Goal: Task Accomplishment & Management: Complete application form

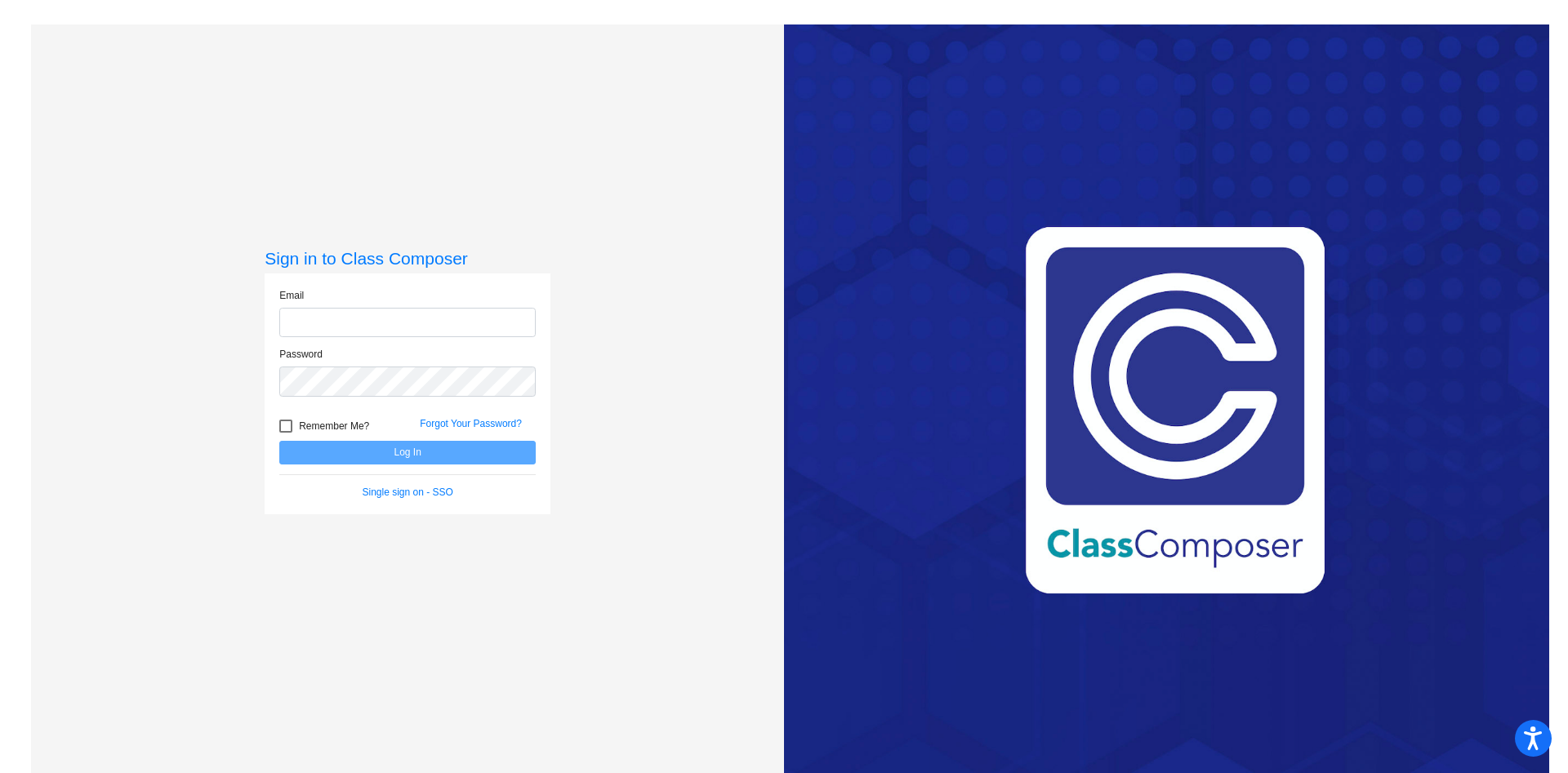
type input "[PERSON_NAME][EMAIL_ADDRESS][PERSON_NAME][PERSON_NAME][DOMAIN_NAME]"
click at [280, 441] on button "Log In" at bounding box center [408, 453] width 257 height 24
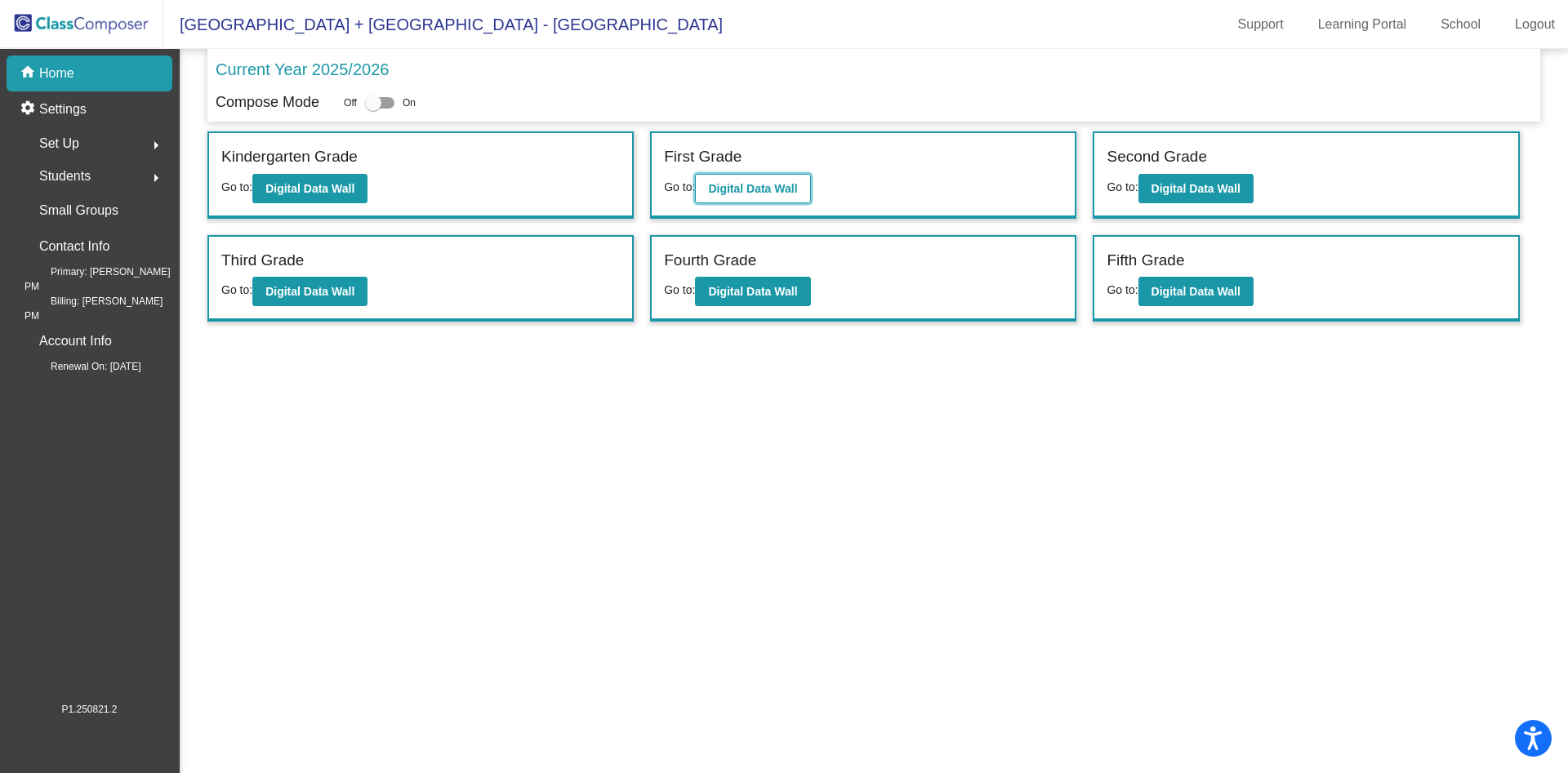
click at [766, 188] on b "Digital Data Wall" at bounding box center [753, 188] width 89 height 13
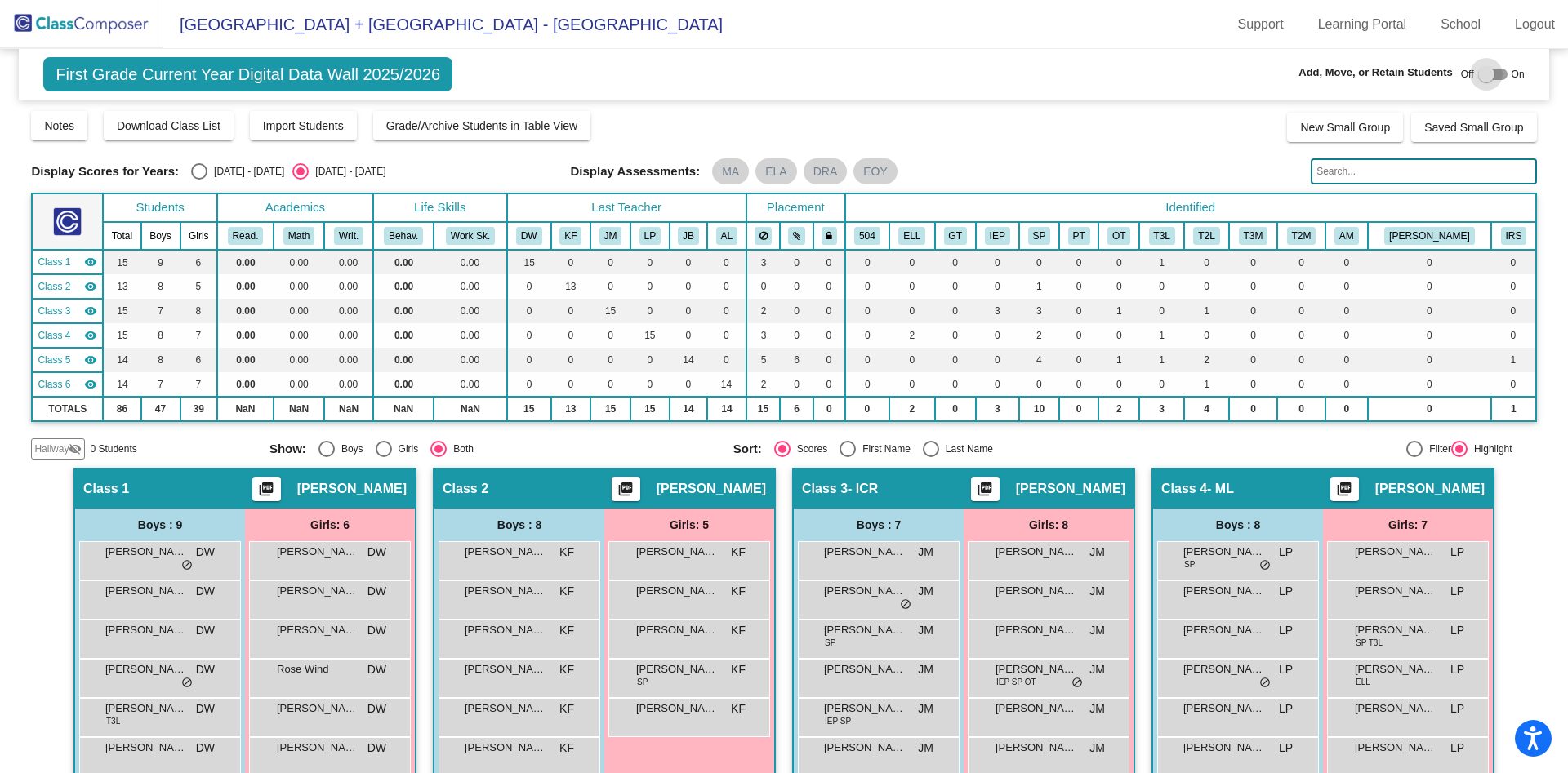
click at [1478, 74] on div at bounding box center [1486, 74] width 16 height 16
checkbox input "true"
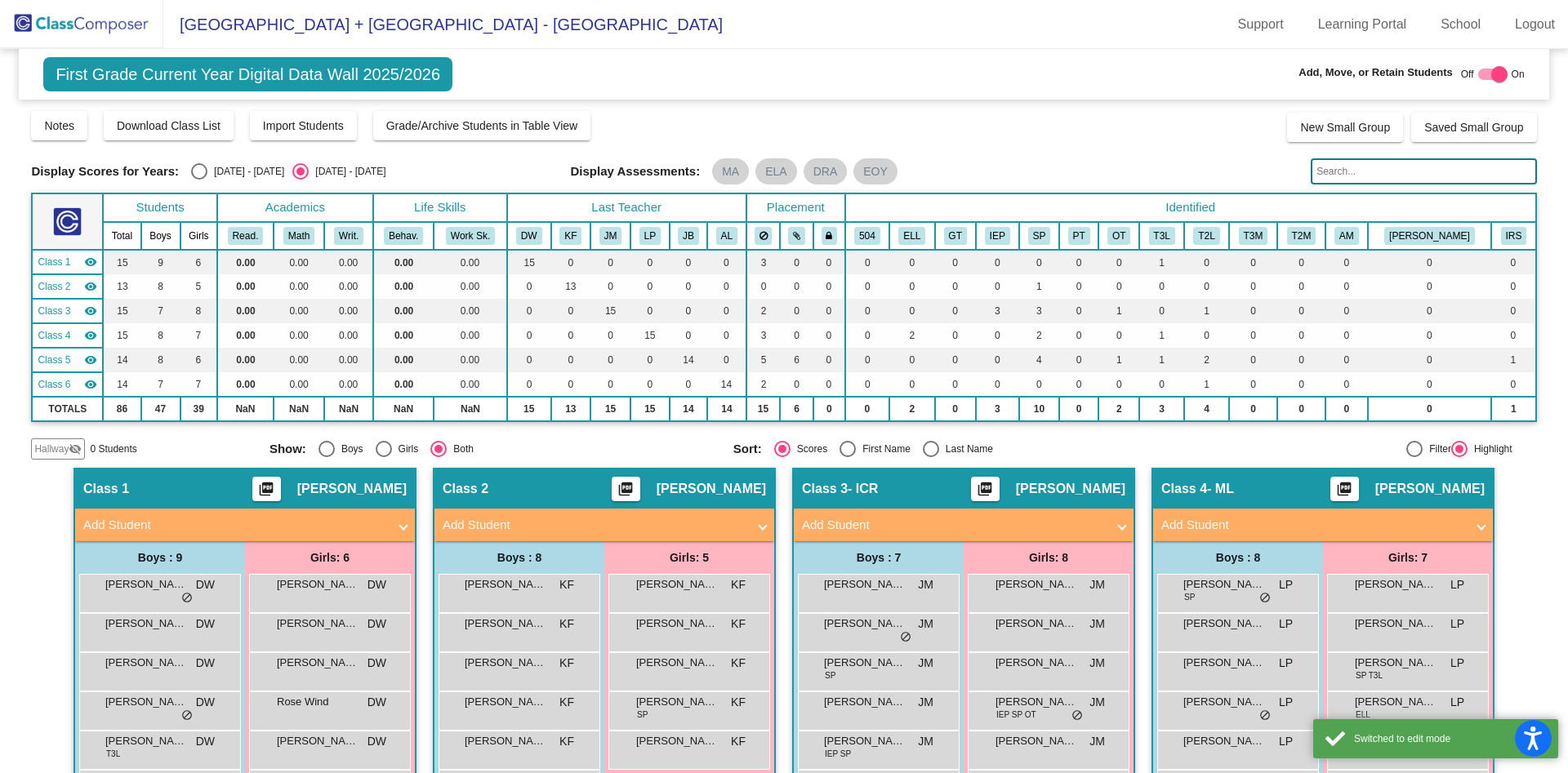
scroll to position [205, 0]
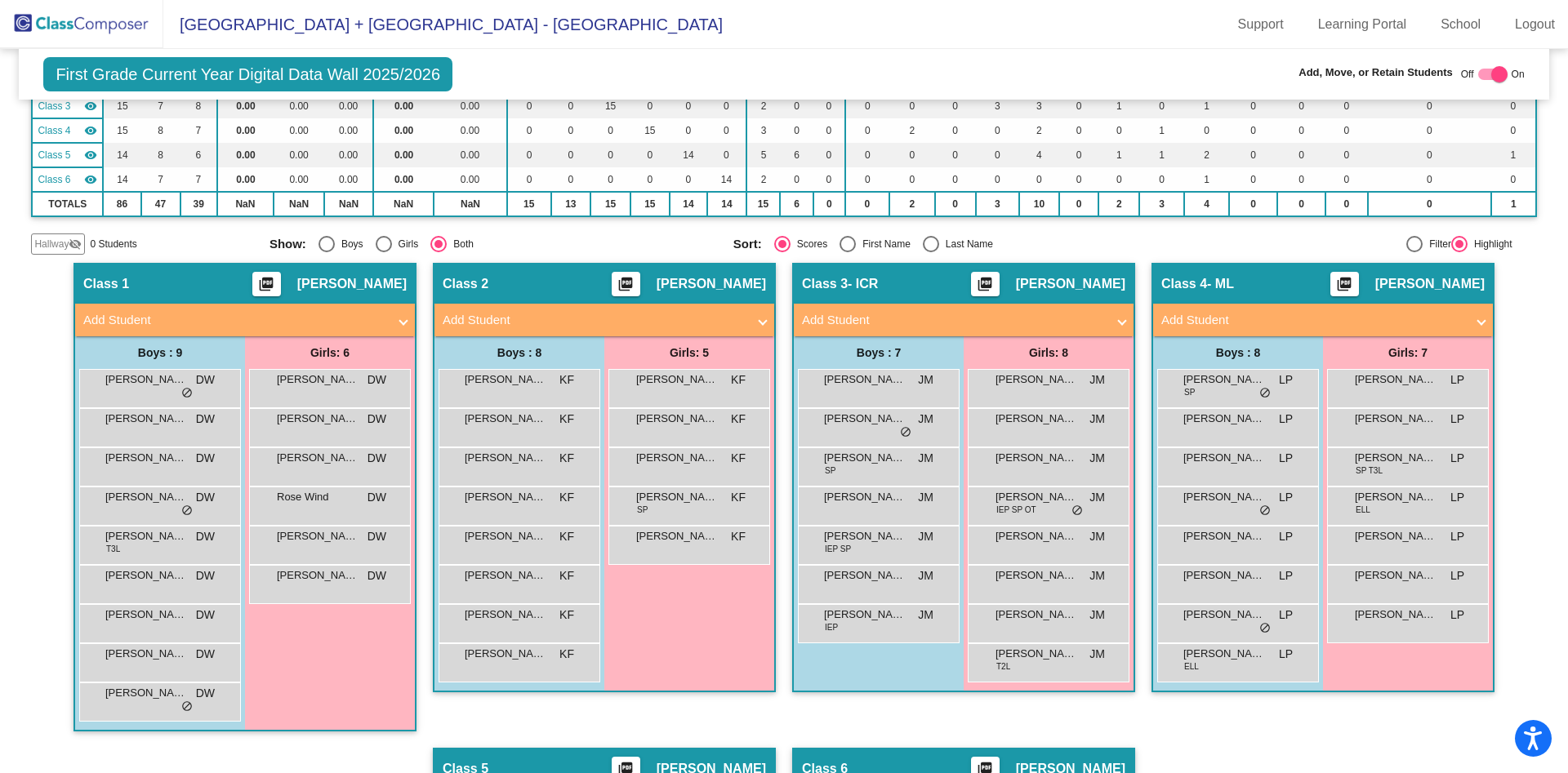
click at [549, 321] on mat-panel-title "Add Student" at bounding box center [594, 321] width 304 height 19
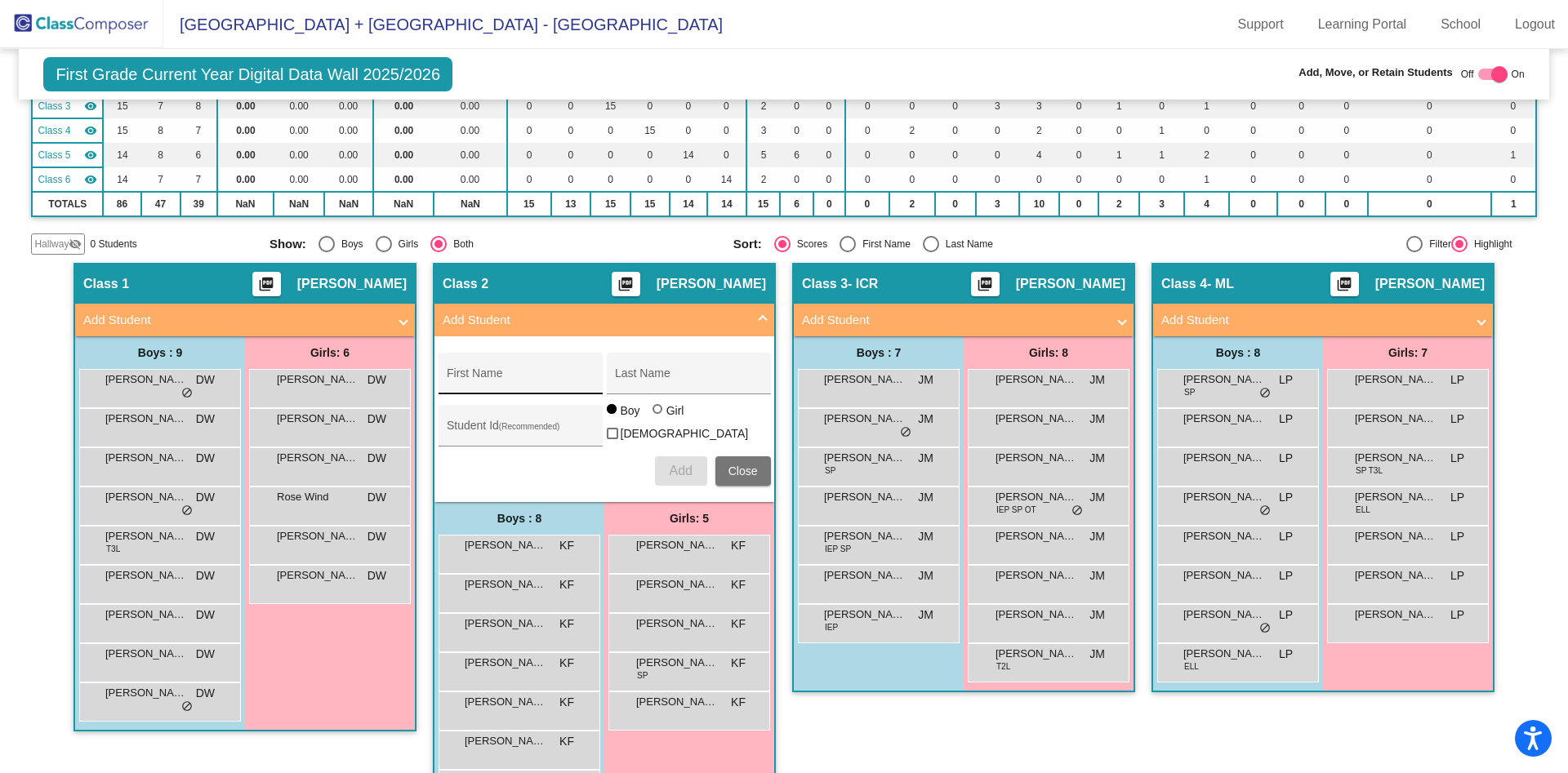
click at [541, 363] on div "First Name" at bounding box center [520, 378] width 147 height 33
type input "[PERSON_NAME]"
type input "i"
type input "[PERSON_NAME]"
drag, startPoint x: 666, startPoint y: 467, endPoint x: 520, endPoint y: 434, distance: 149.7
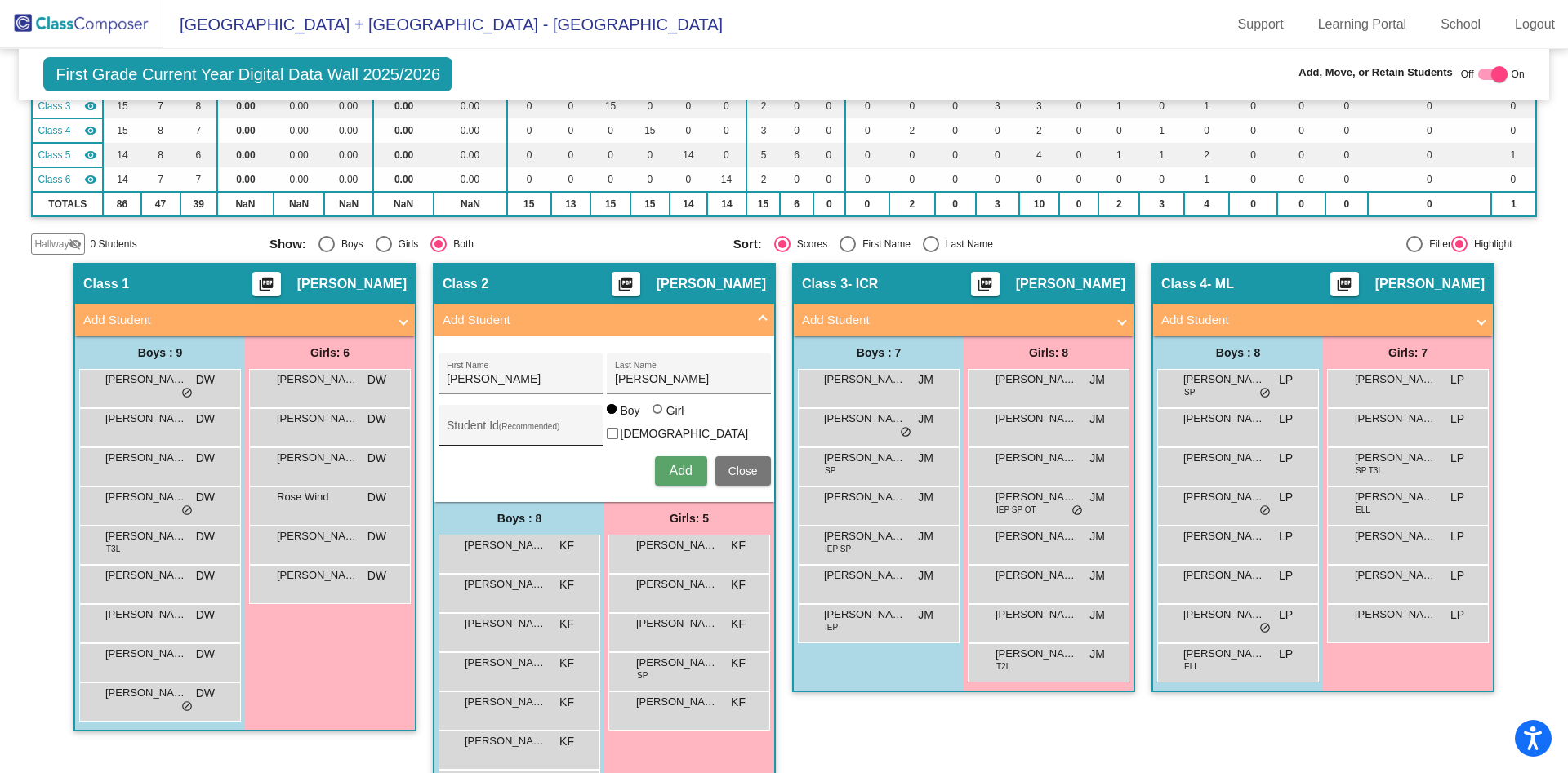
click at [520, 434] on div "[PERSON_NAME] First Name [PERSON_NAME] Last Name Student Id (Recommended) Boy G…" at bounding box center [605, 419] width 349 height 150
click at [539, 417] on div "Student Id (Recommended)" at bounding box center [520, 429] width 147 height 33
paste input "99382"
drag, startPoint x: 464, startPoint y: 431, endPoint x: 393, endPoint y: 424, distance: 71.3
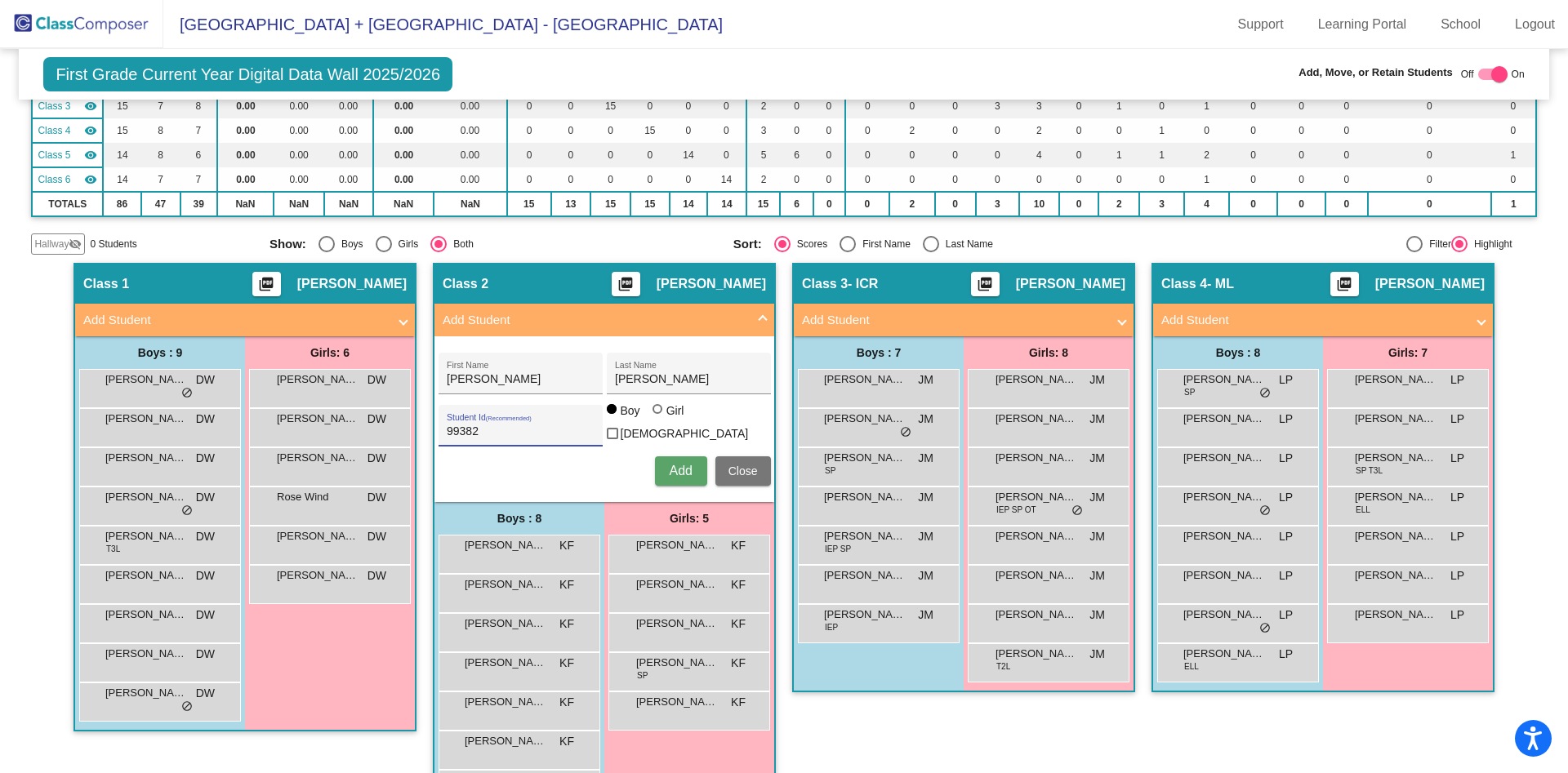
type input "99382"
click at [682, 463] on span "Add" at bounding box center [680, 470] width 23 height 14
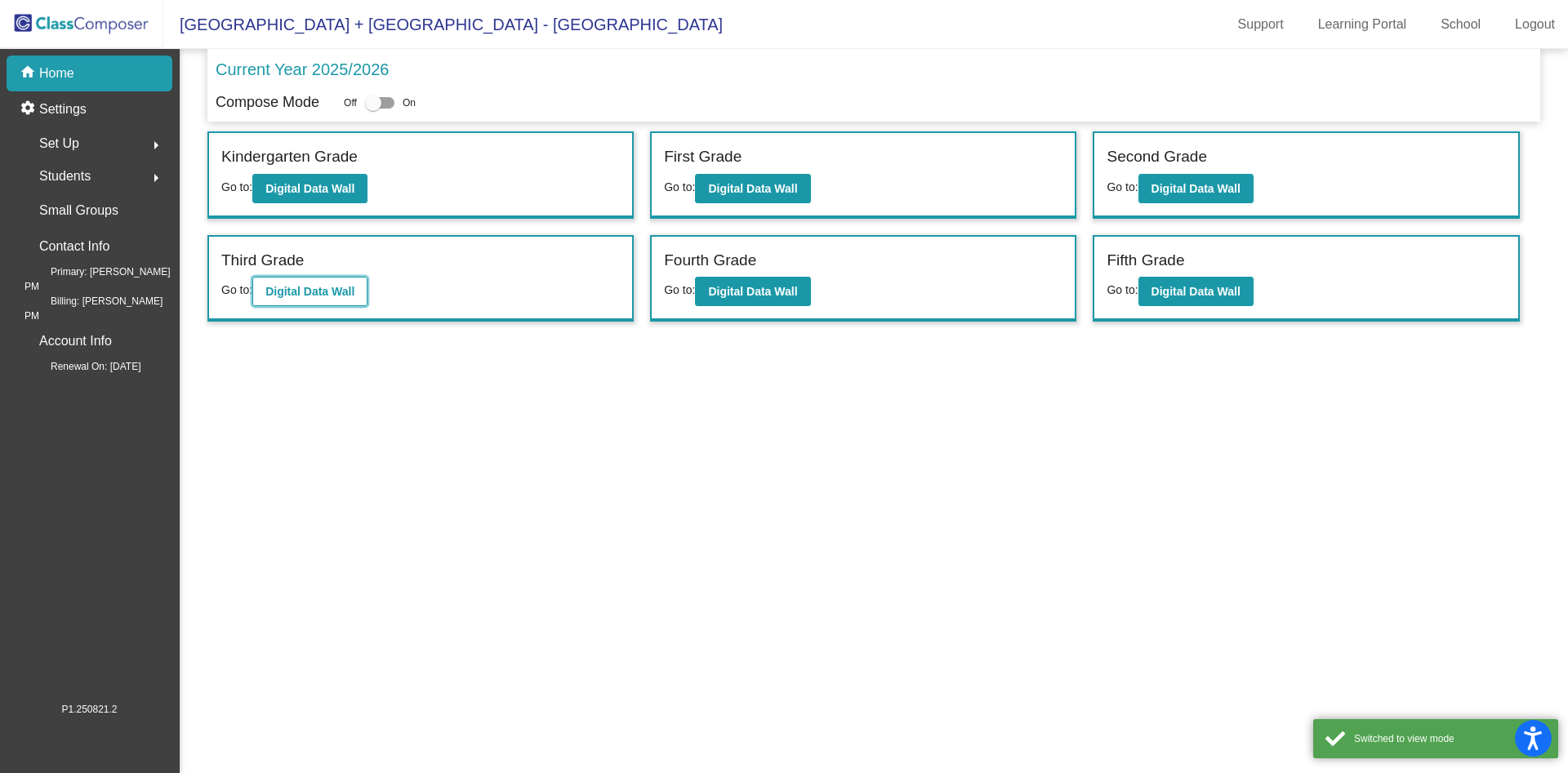
click at [357, 298] on button "Digital Data Wall" at bounding box center [310, 292] width 115 height 29
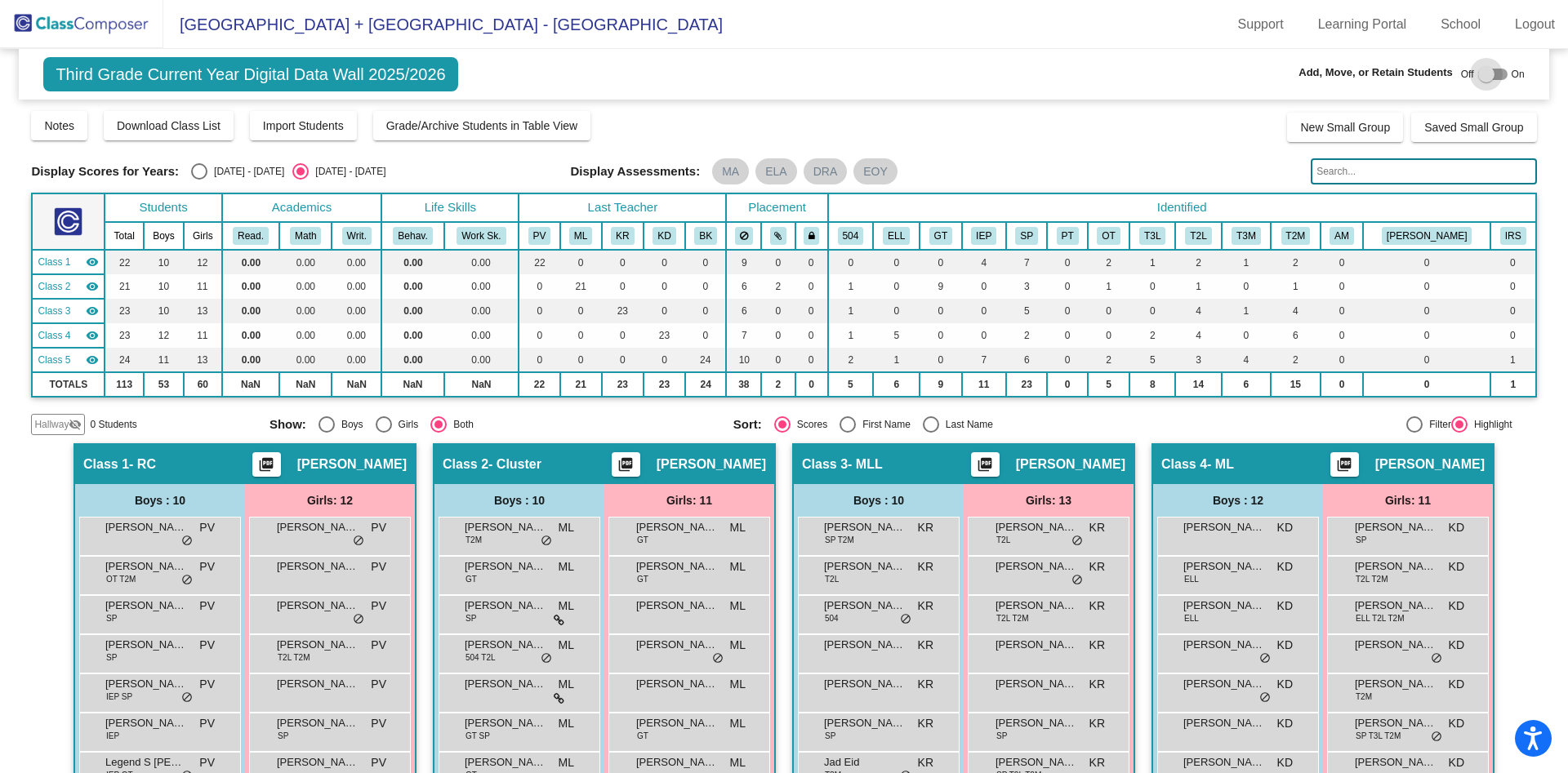
click at [1494, 71] on div at bounding box center [1493, 74] width 29 height 11
checkbox input "true"
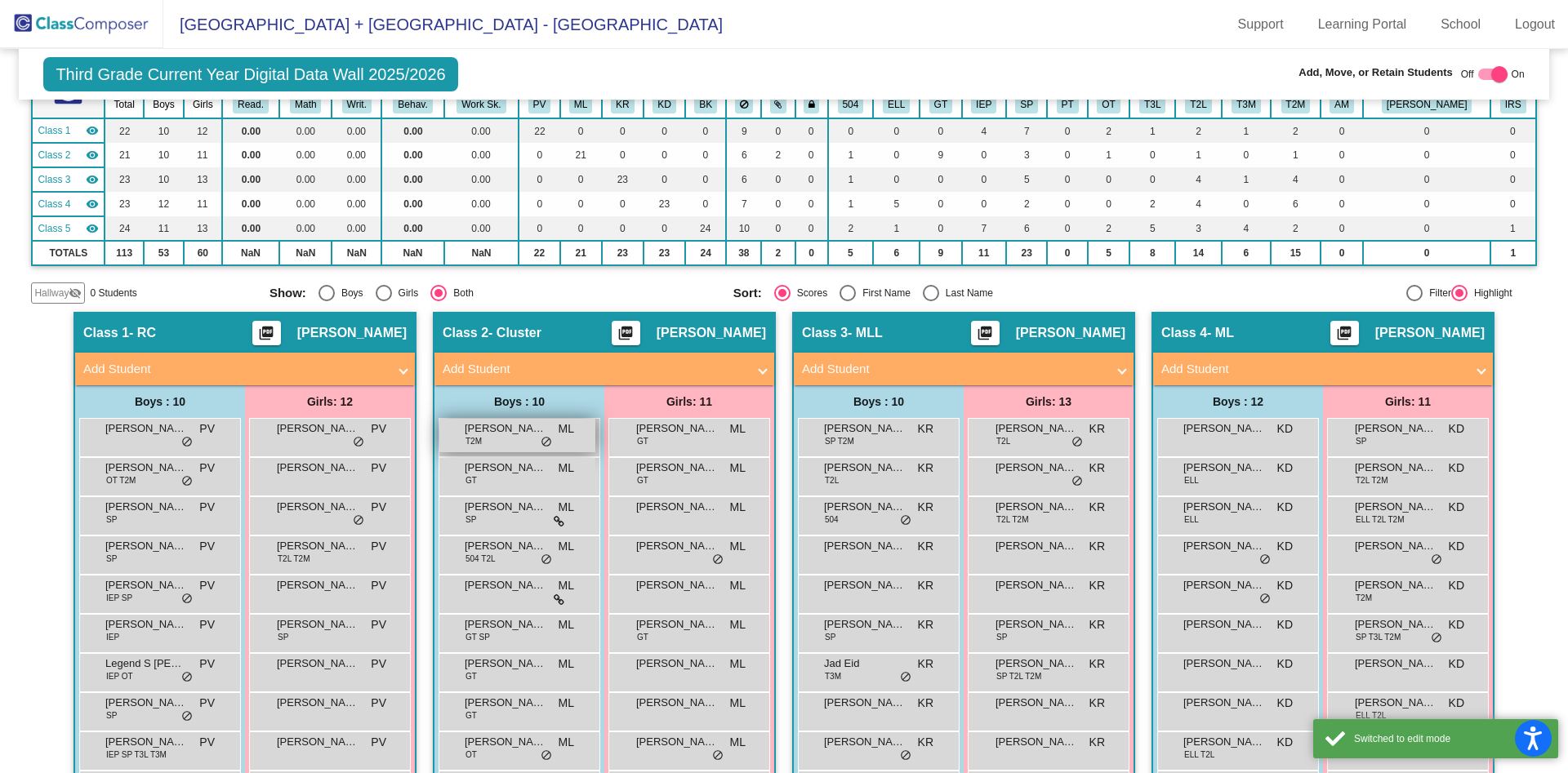
scroll to position [135, 0]
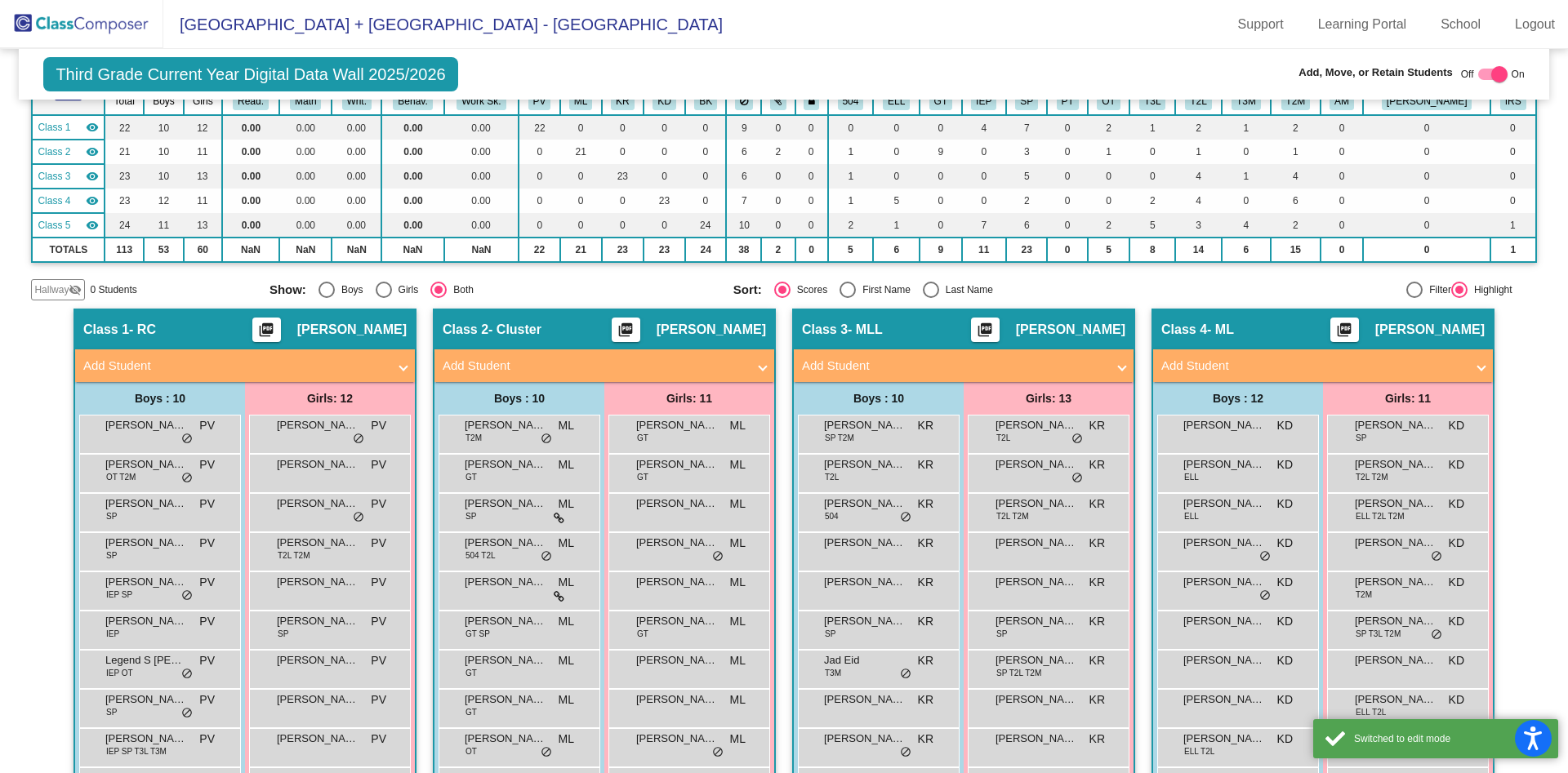
click at [534, 362] on mat-panel-title "Add Student" at bounding box center [594, 366] width 304 height 19
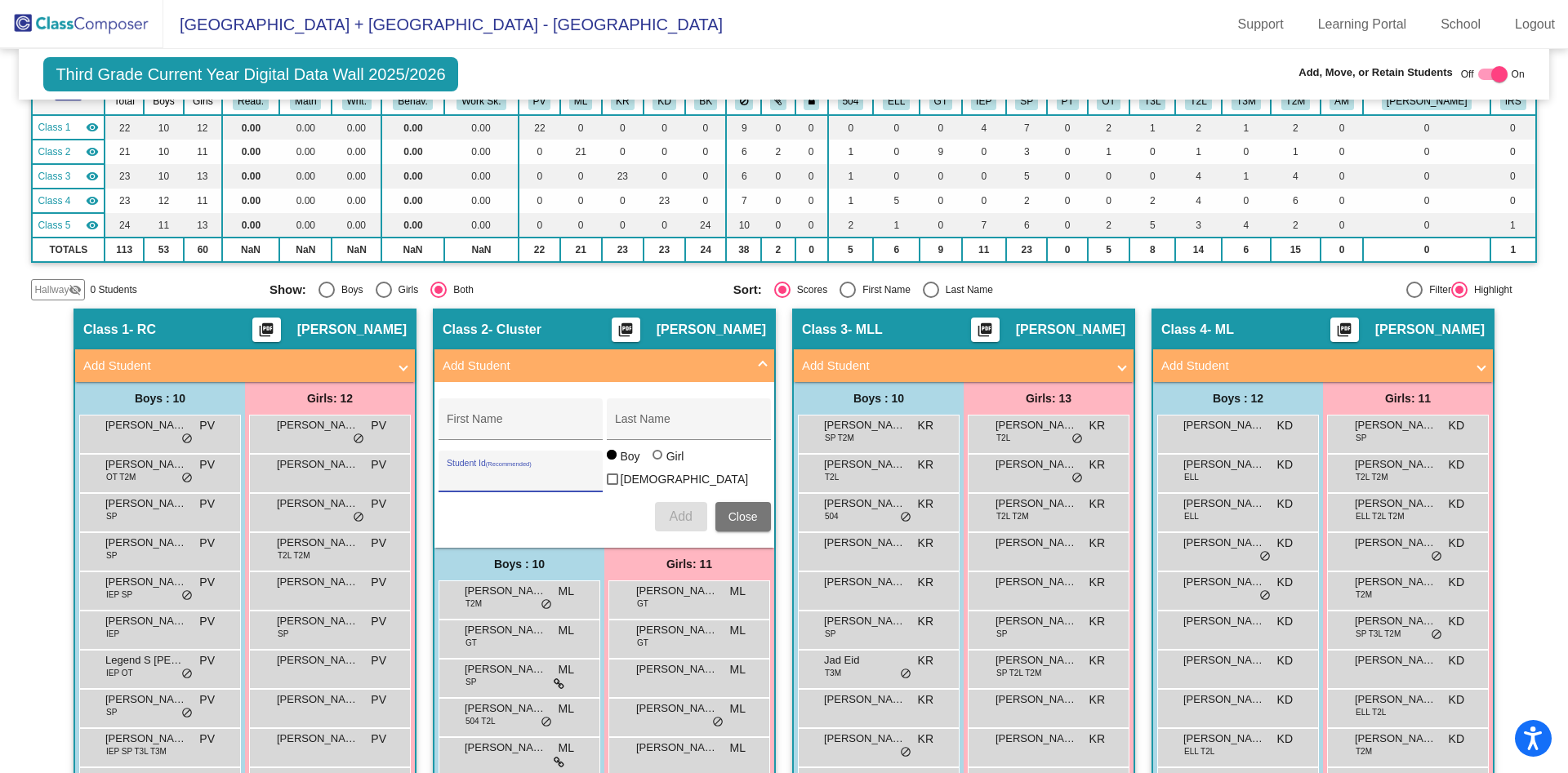
click at [519, 471] on input "Student Id (Recommended)" at bounding box center [520, 477] width 147 height 13
click at [519, 471] on input "99383" at bounding box center [520, 477] width 147 height 13
type input "99383"
click at [483, 431] on input "First Name" at bounding box center [520, 425] width 147 height 13
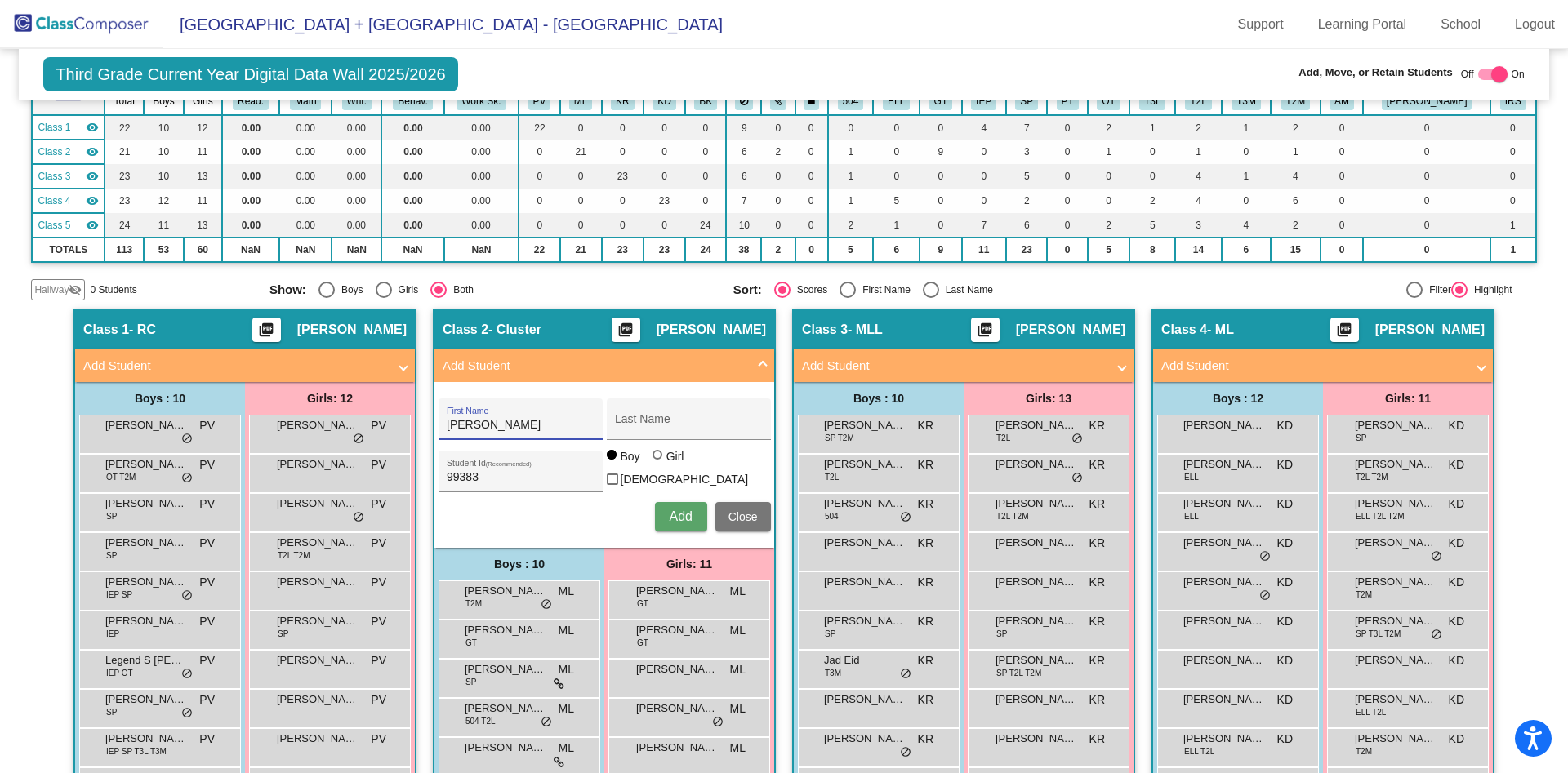
type input "[PERSON_NAME]"
click at [669, 510] on span "Add" at bounding box center [680, 516] width 23 height 14
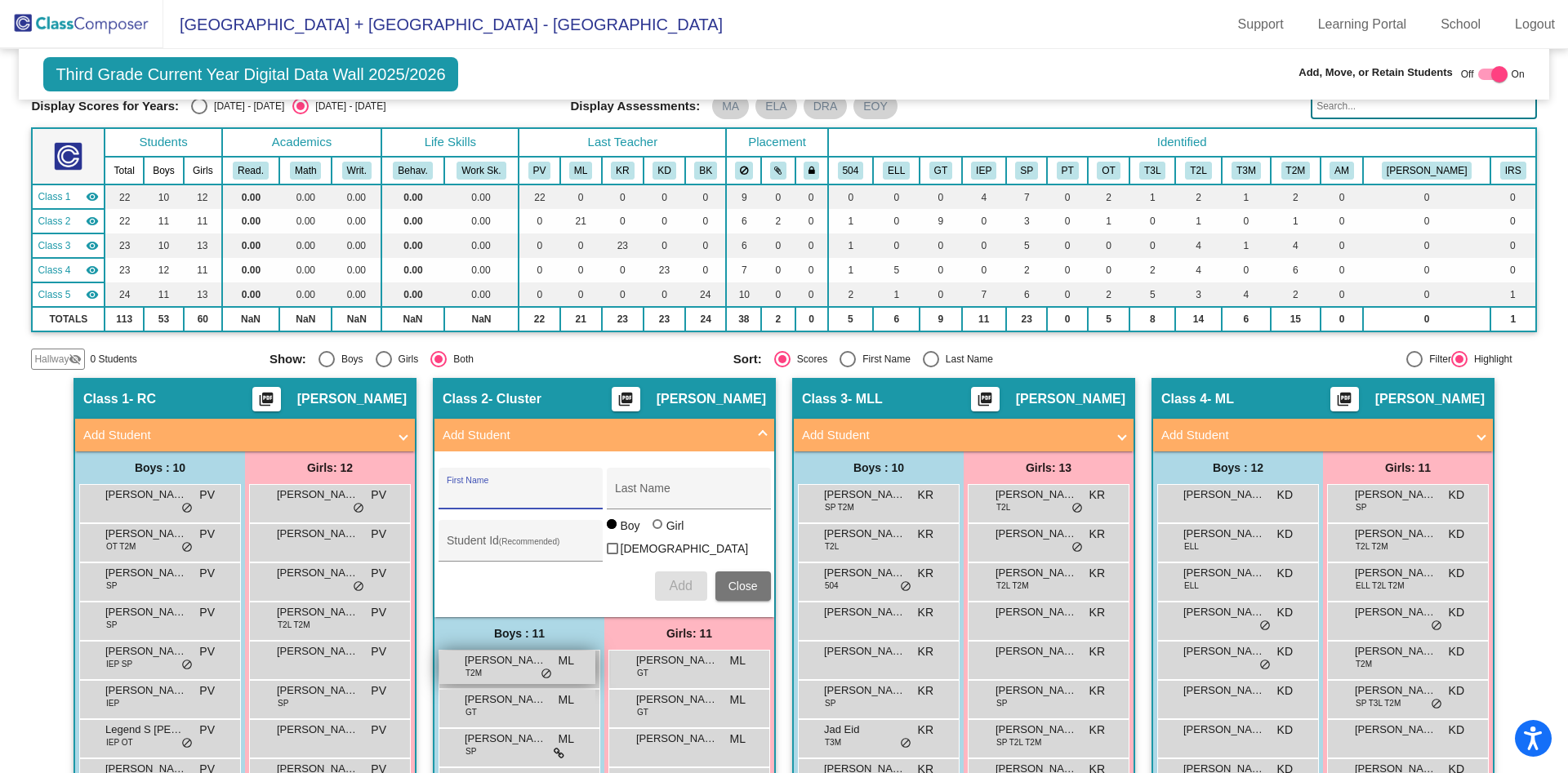
scroll to position [0, 0]
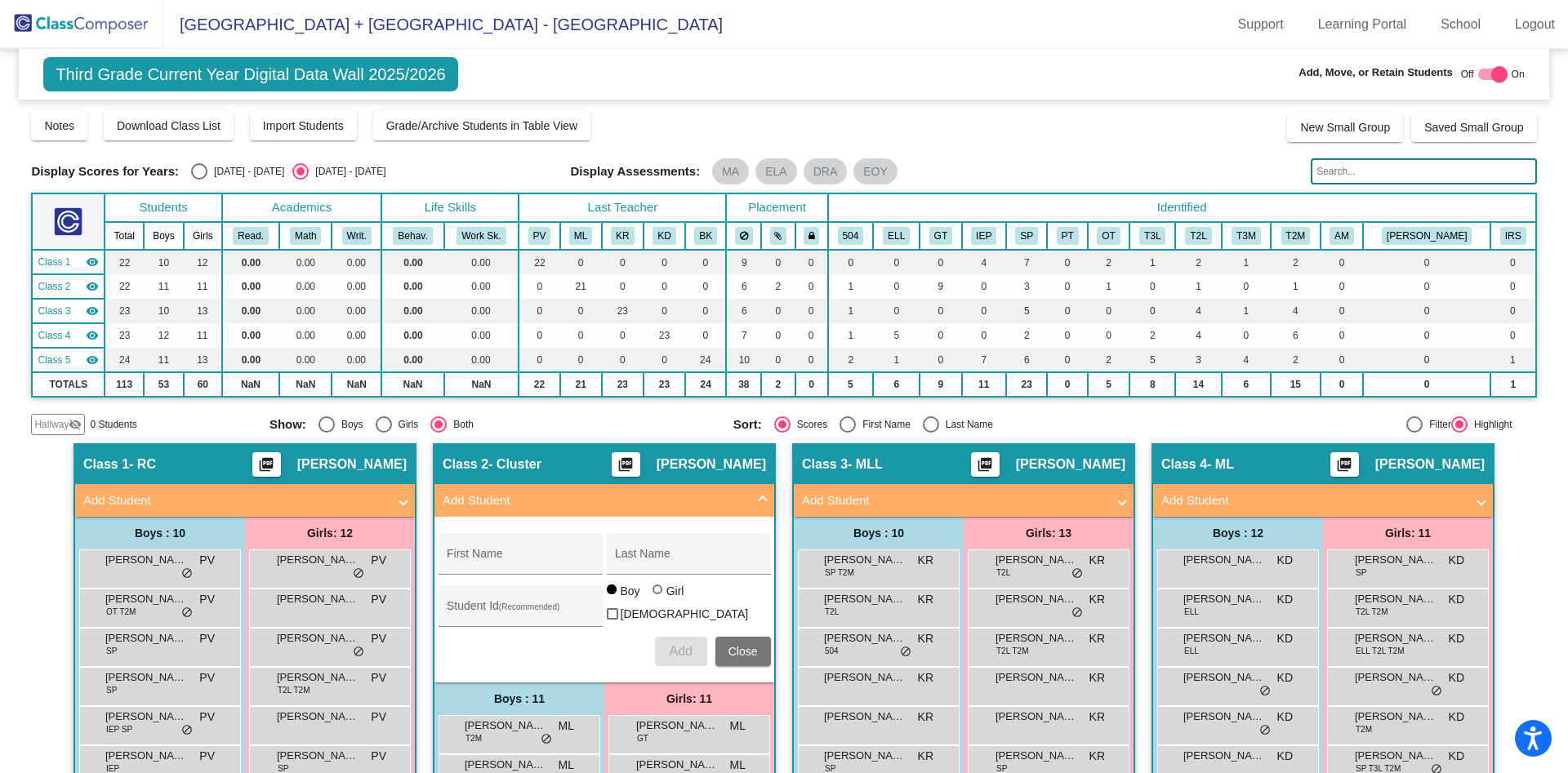
click at [140, 9] on img at bounding box center [81, 24] width 163 height 48
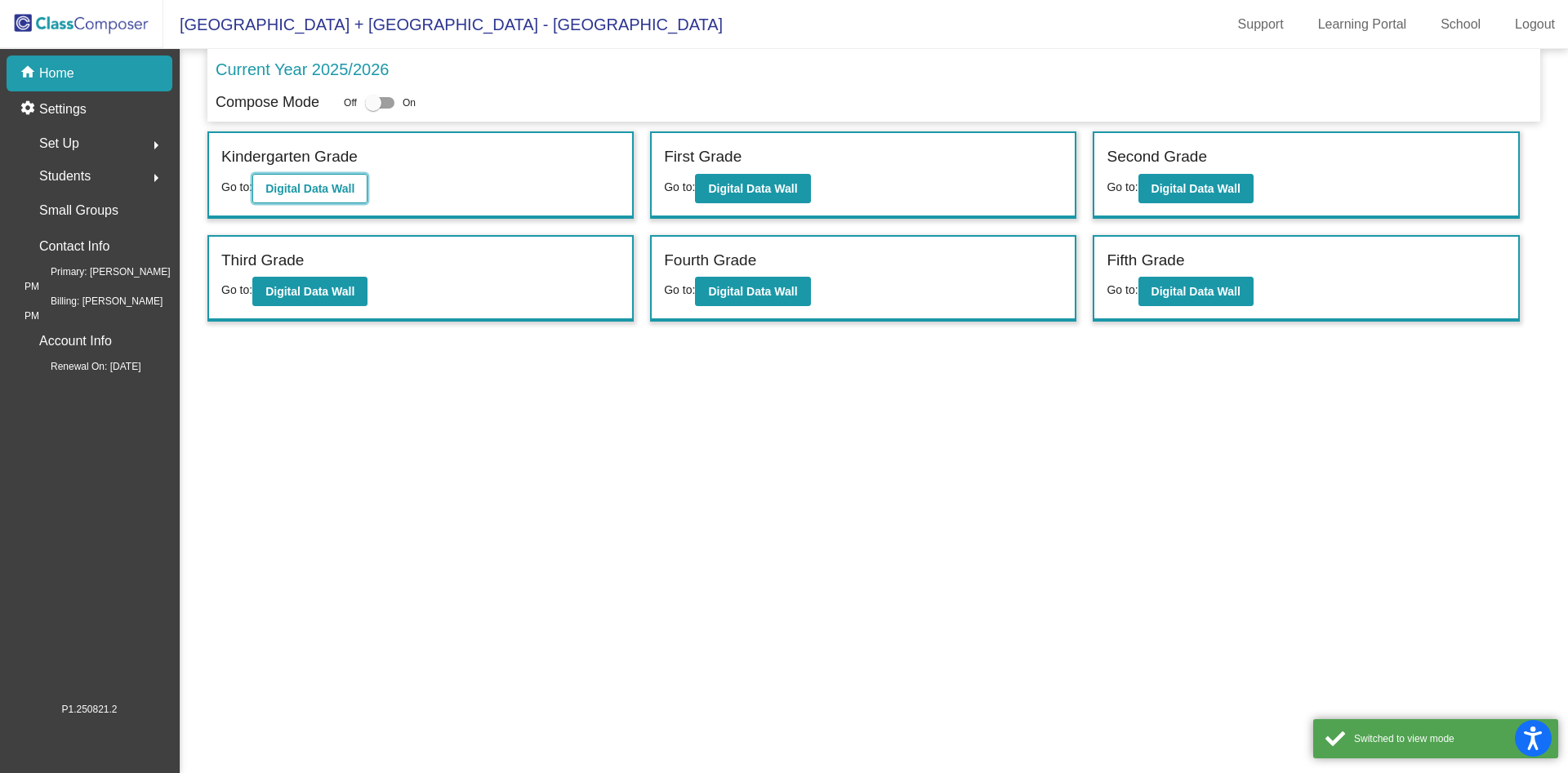
click at [332, 188] on b "Digital Data Wall" at bounding box center [310, 188] width 89 height 13
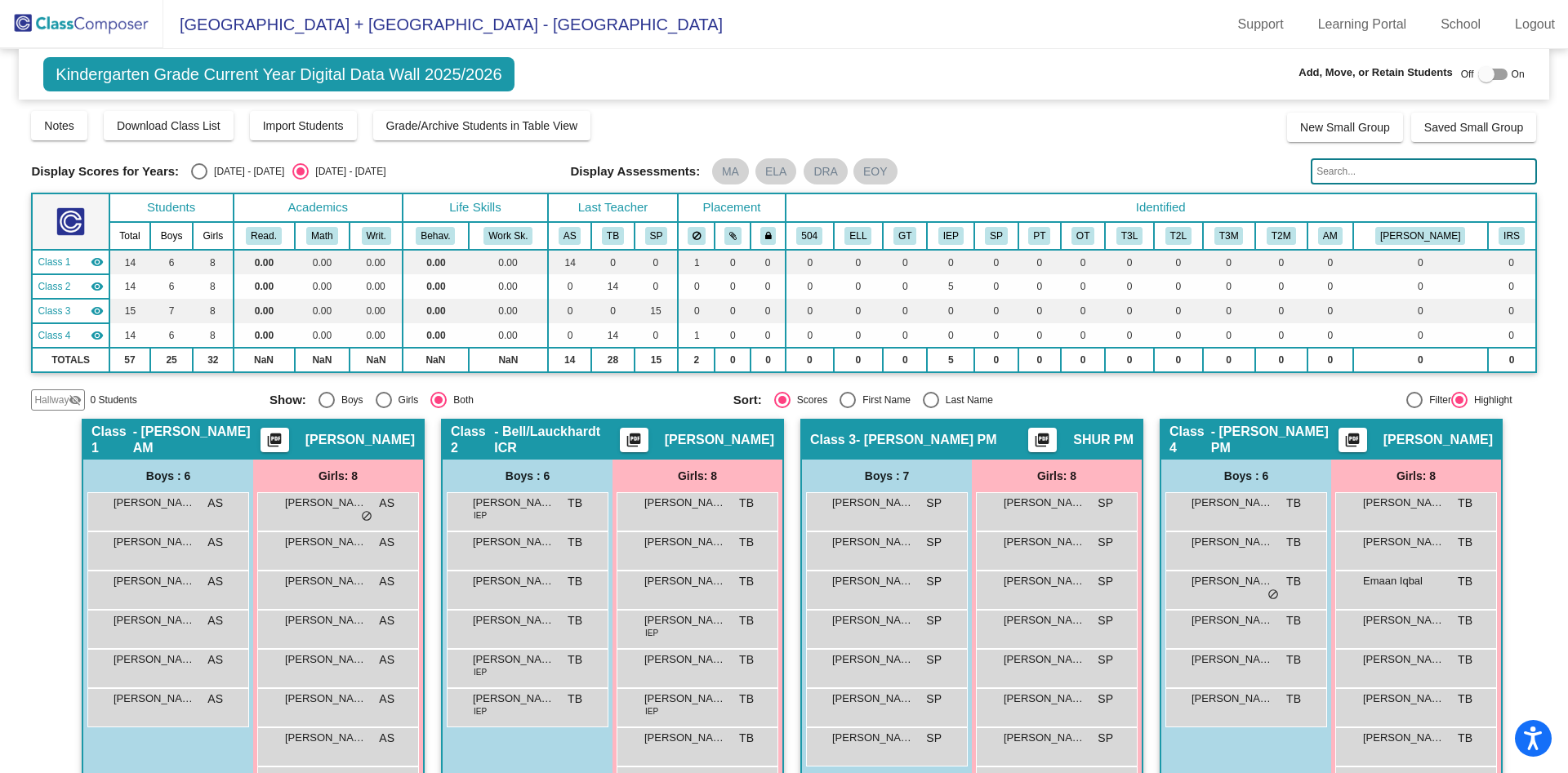
scroll to position [59, 0]
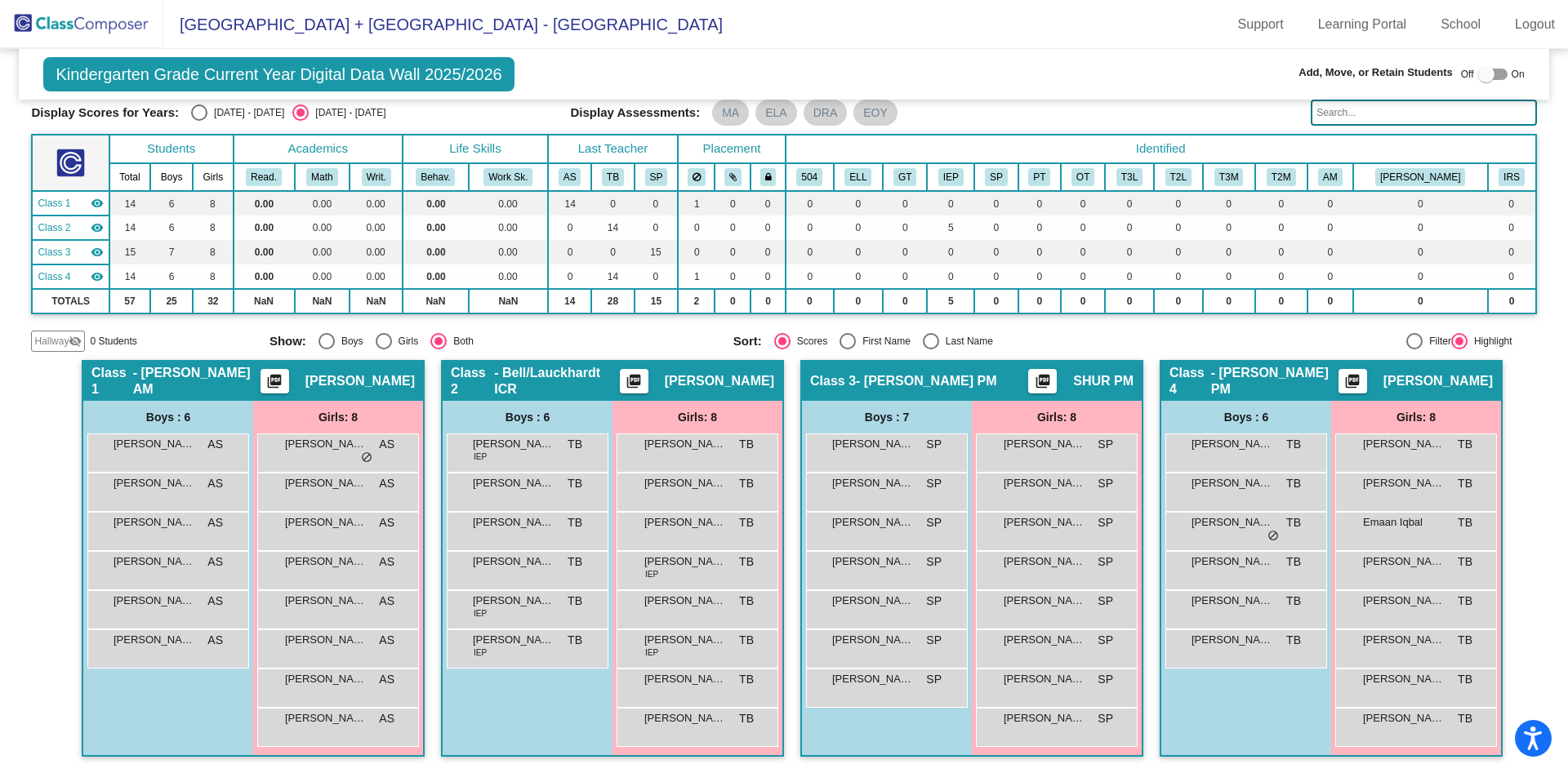
click at [1480, 73] on div at bounding box center [1486, 74] width 16 height 16
checkbox input "true"
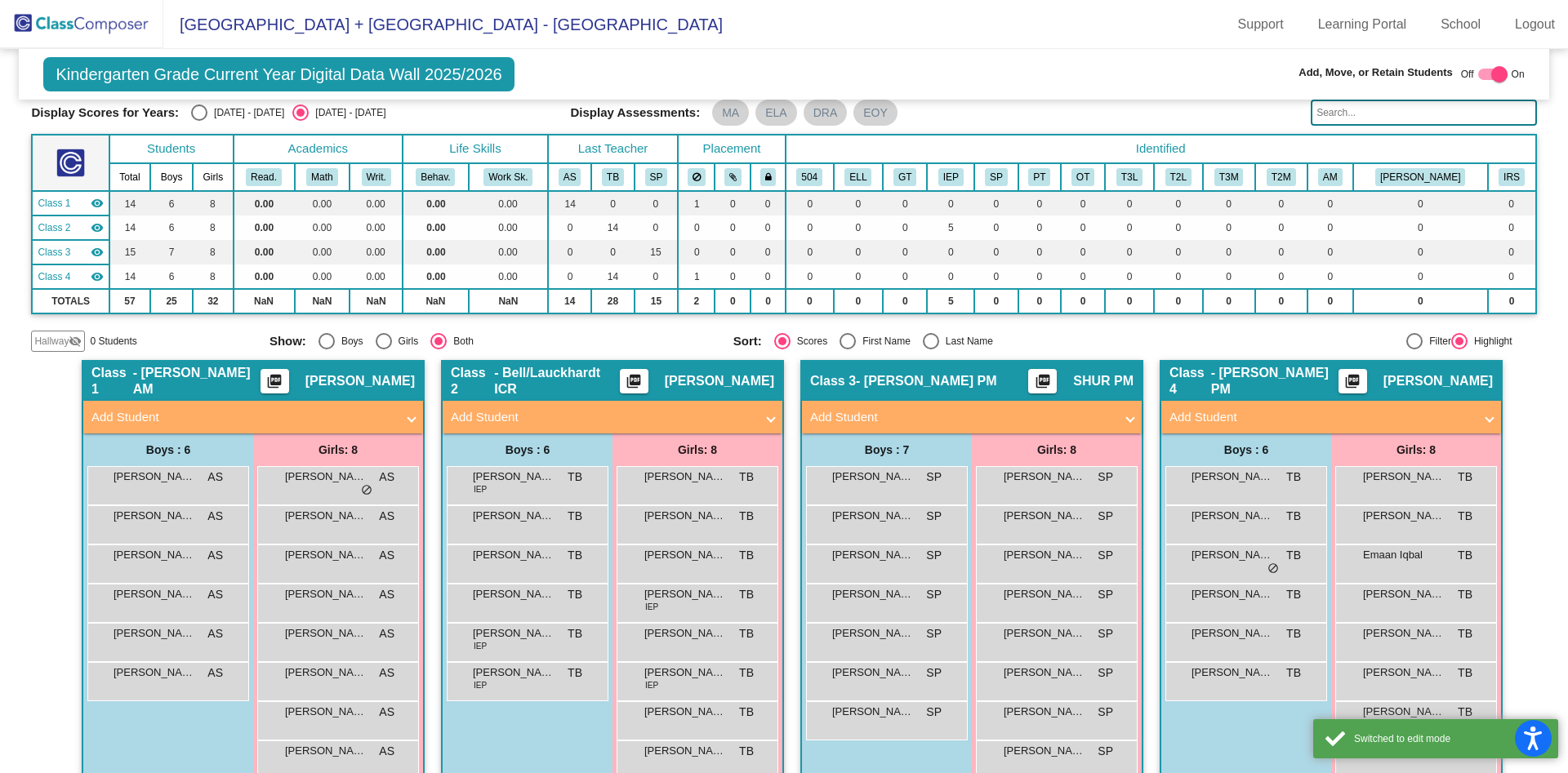
click at [1283, 421] on mat-panel-title "Add Student" at bounding box center [1321, 417] width 304 height 19
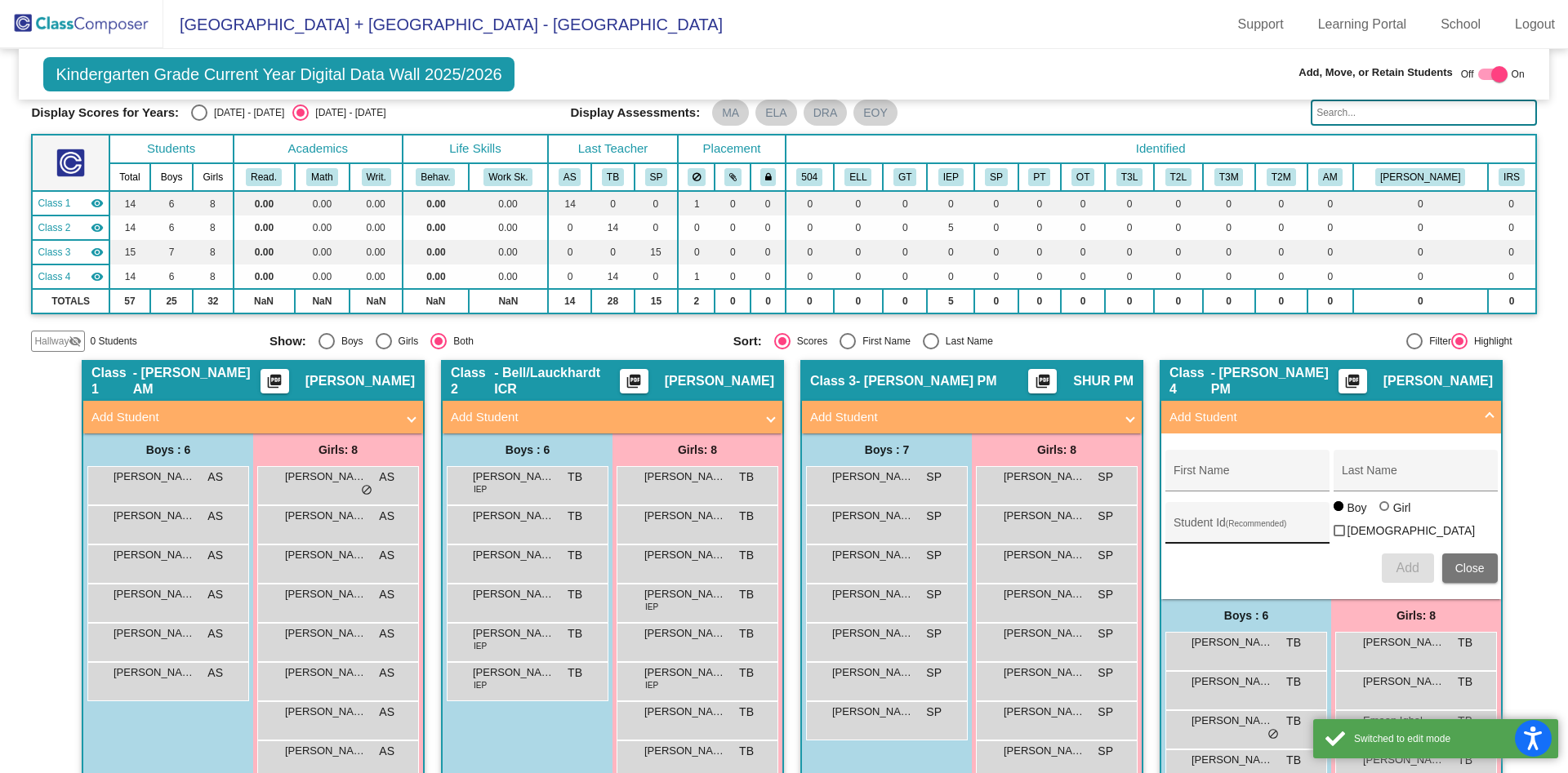
scroll to position [227, 0]
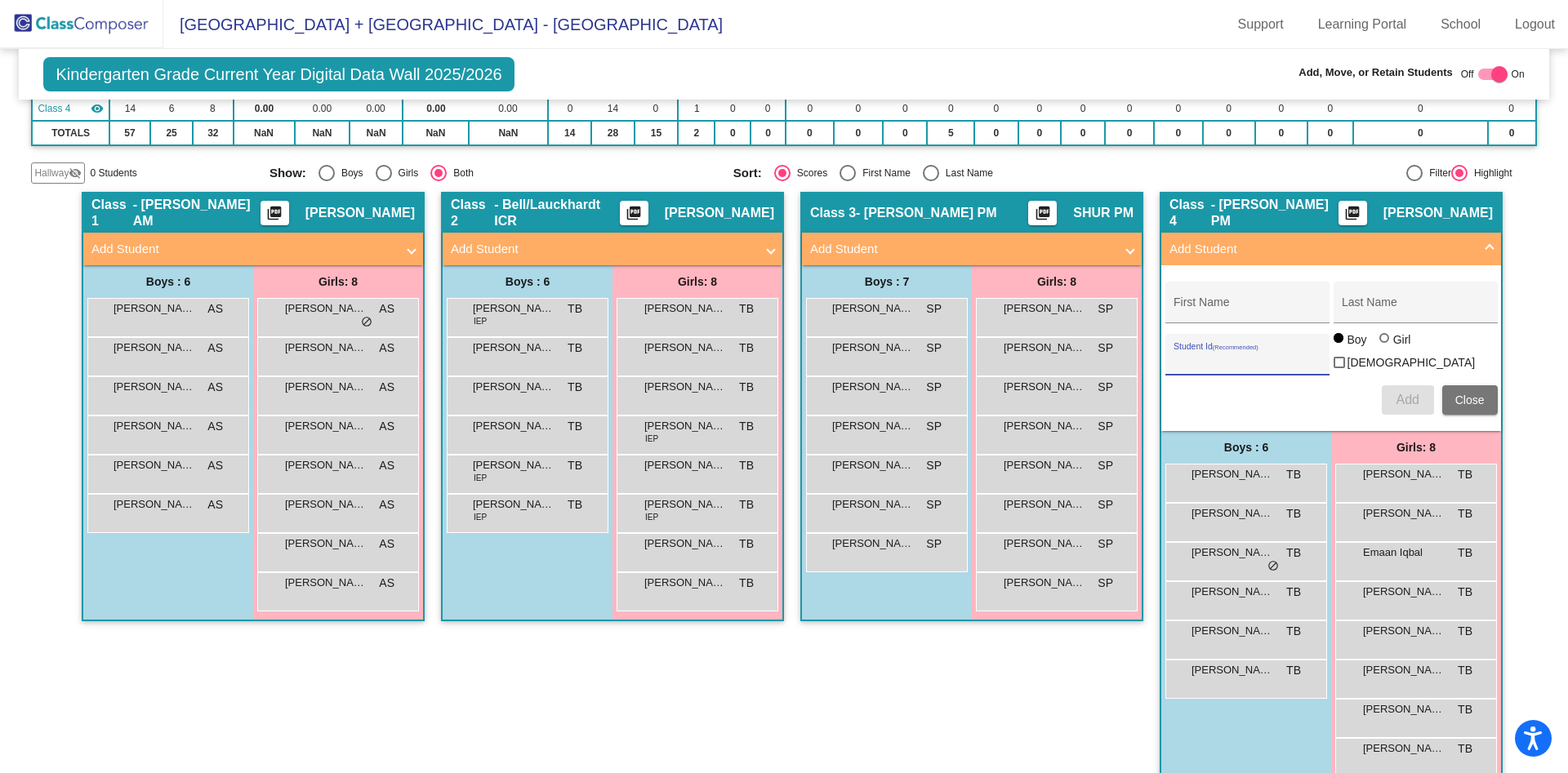
click at [1231, 354] on input "Student Id (Recommended)" at bounding box center [1247, 360] width 147 height 13
click at [1231, 354] on input "99365" at bounding box center [1247, 360] width 147 height 13
type input "99365"
click at [1256, 304] on input "First Name" at bounding box center [1247, 308] width 147 height 13
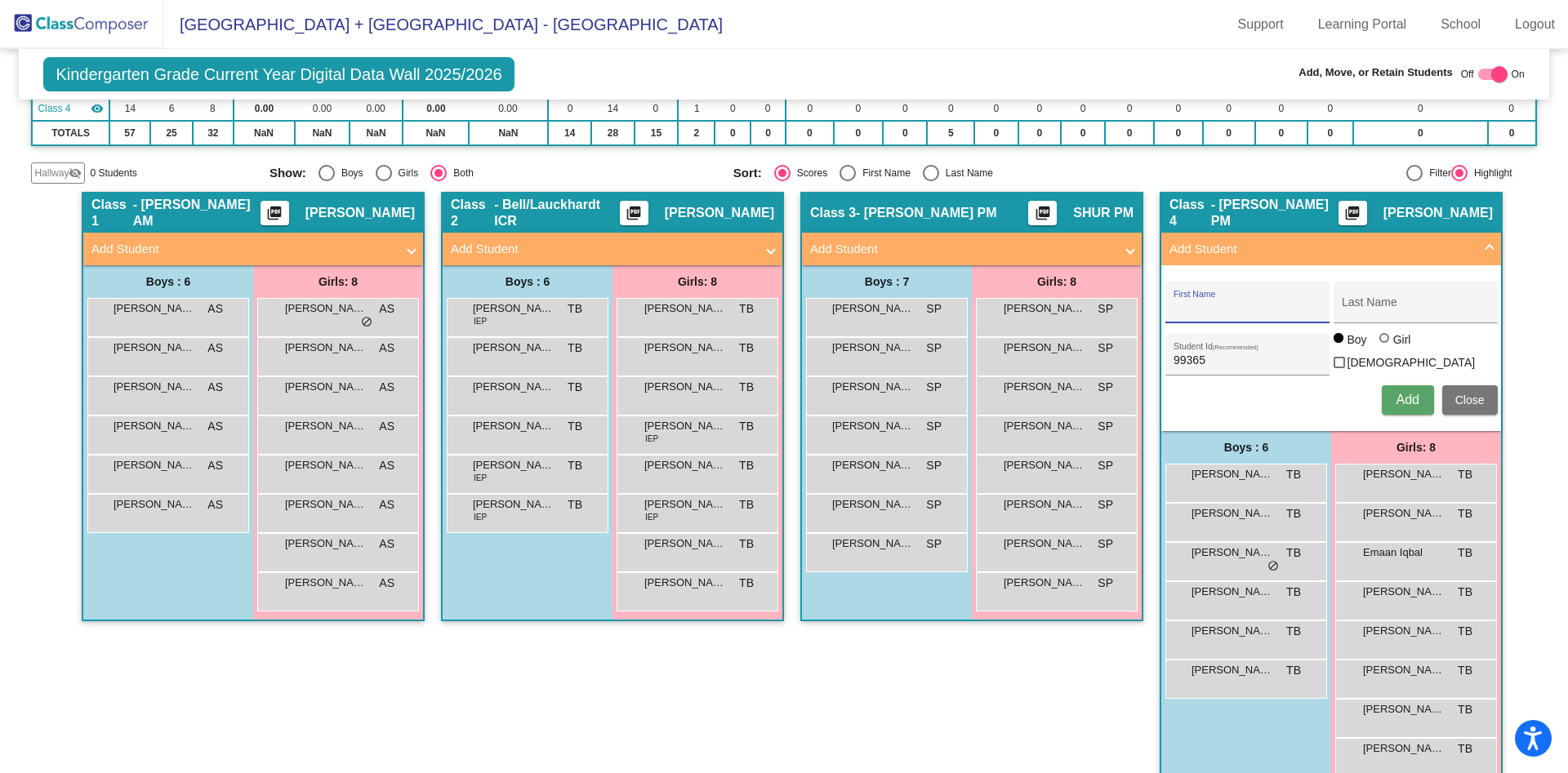
paste input "Masai"
type input "Masai"
click at [1431, 314] on input "Last Name" at bounding box center [1416, 308] width 147 height 13
type input "[PERSON_NAME]"
click at [1410, 386] on button "Add" at bounding box center [1408, 400] width 52 height 29
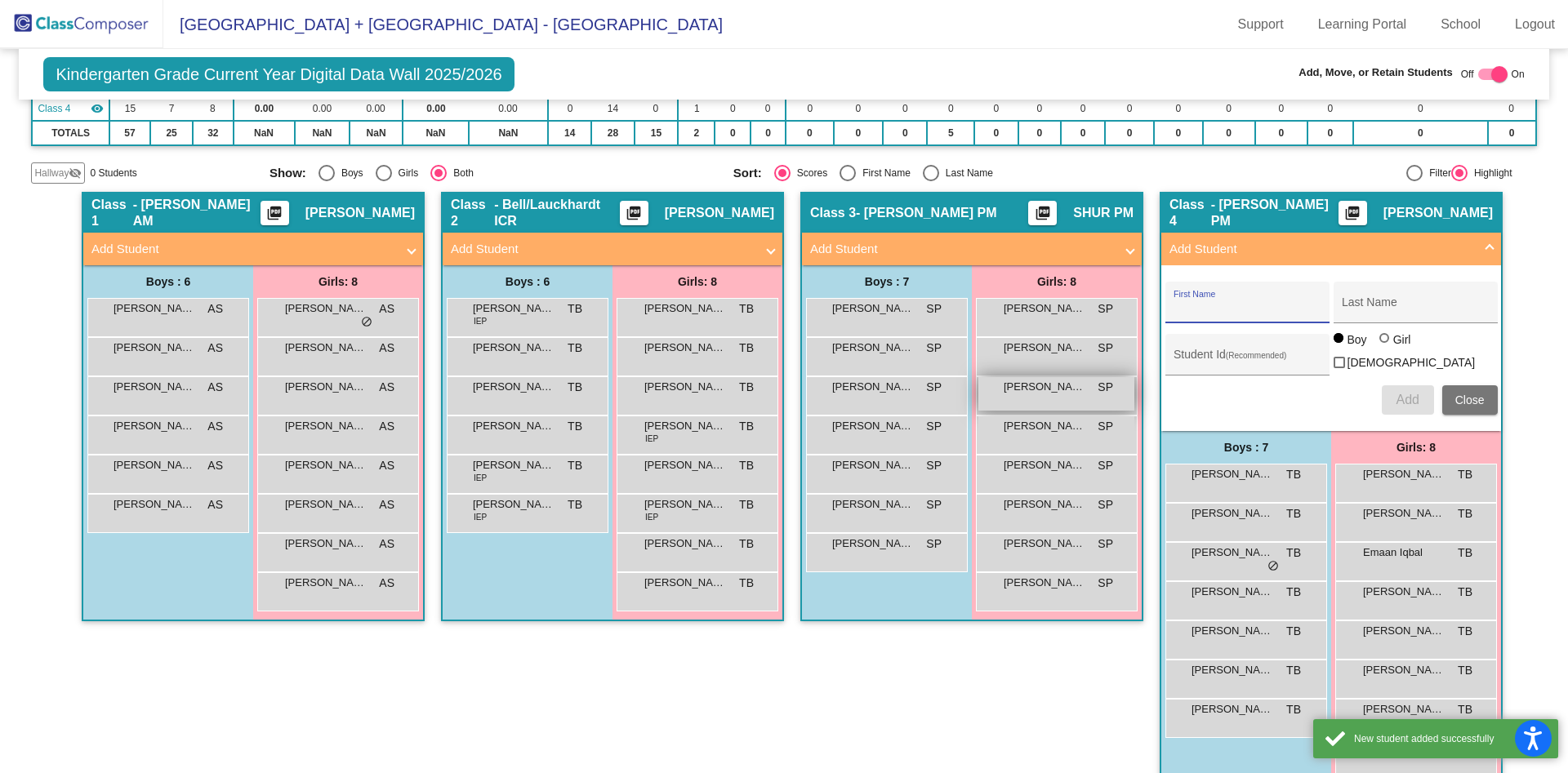
scroll to position [253, 0]
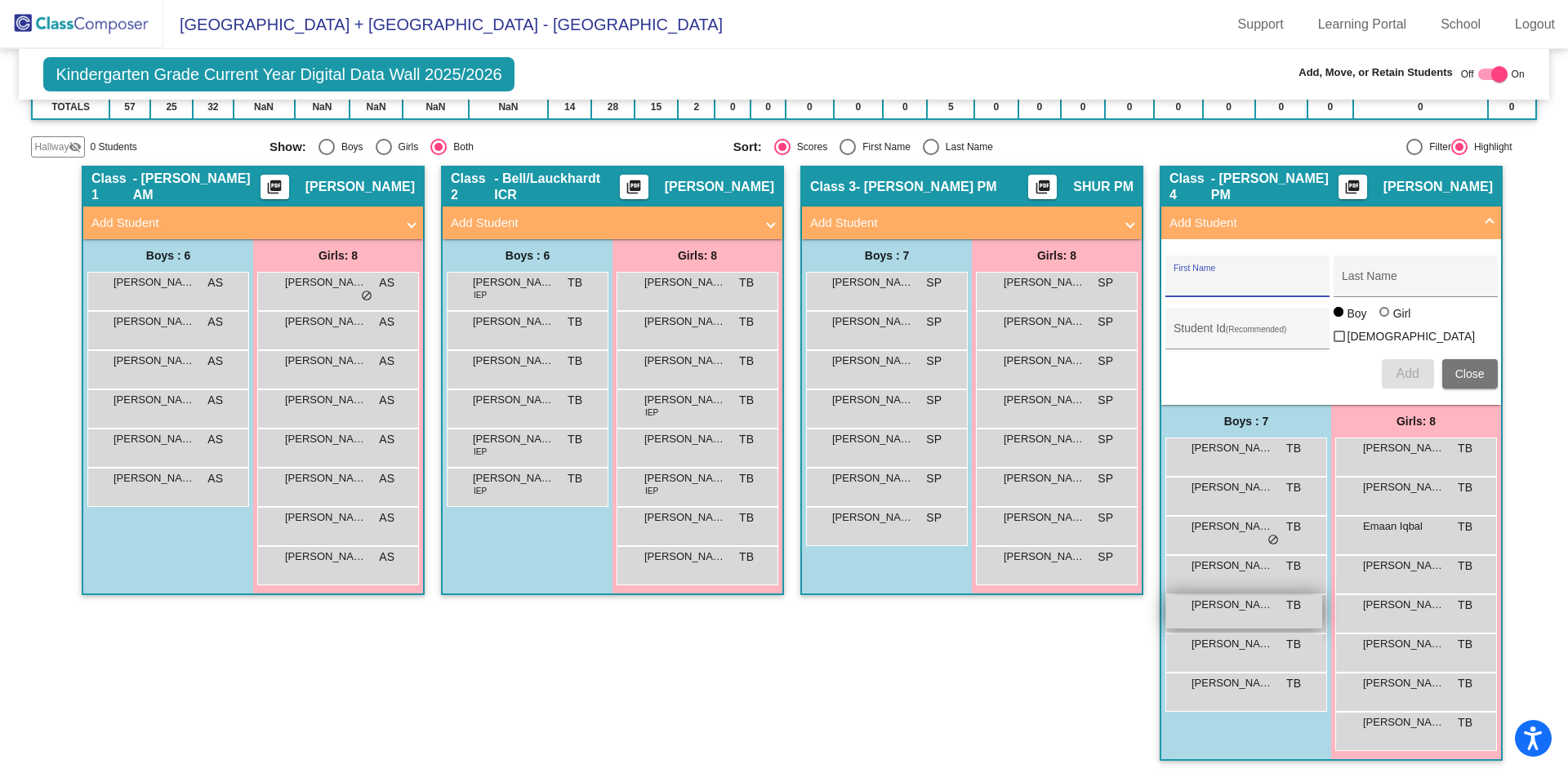
click at [1250, 603] on span "[PERSON_NAME]" at bounding box center [1232, 605] width 81 height 16
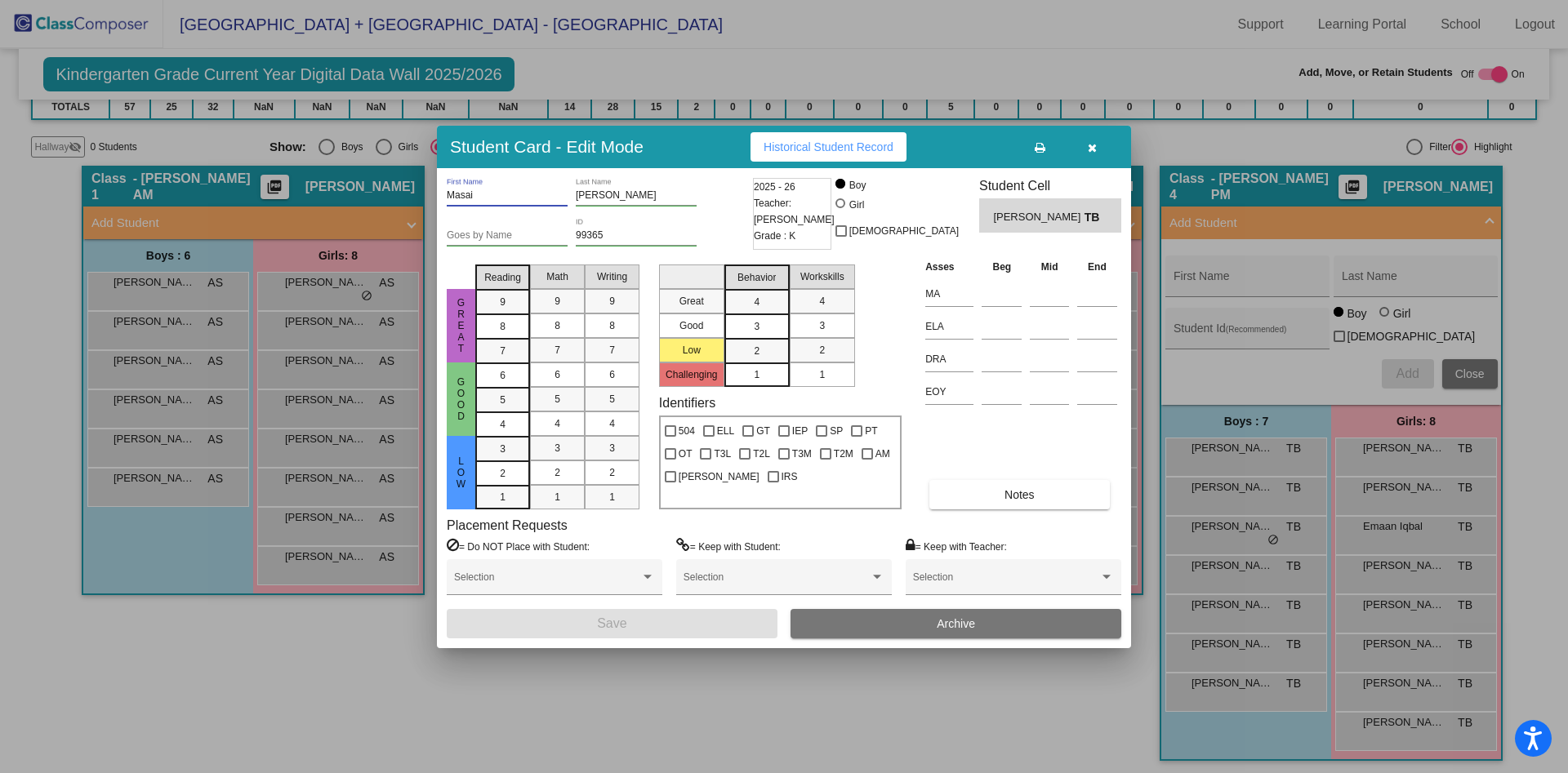
drag, startPoint x: 506, startPoint y: 192, endPoint x: 381, endPoint y: 192, distance: 125.0
click at [381, 192] on div "Student Card - Edit Mode Historical Student Record Masai First Name [PERSON_NAM…" at bounding box center [784, 386] width 1568 height 773
click at [1098, 142] on button "button" at bounding box center [1092, 147] width 52 height 29
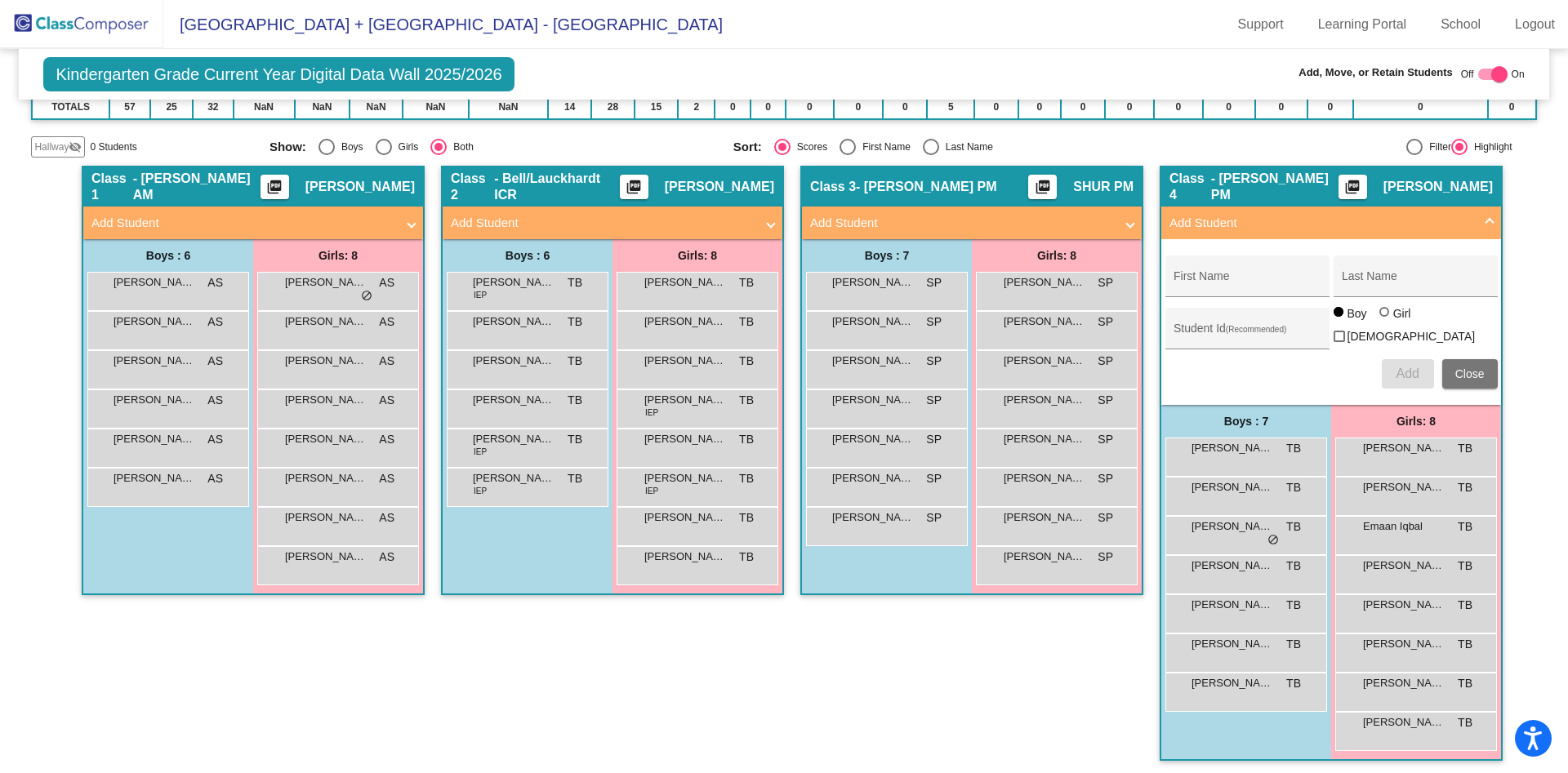
click at [1063, 625] on div "Class 3 - [PERSON_NAME] PM picture_as_pdf [PERSON_NAME] PM Add Student First Na…" at bounding box center [972, 471] width 343 height 611
click at [1456, 370] on span "Close" at bounding box center [1470, 374] width 29 height 13
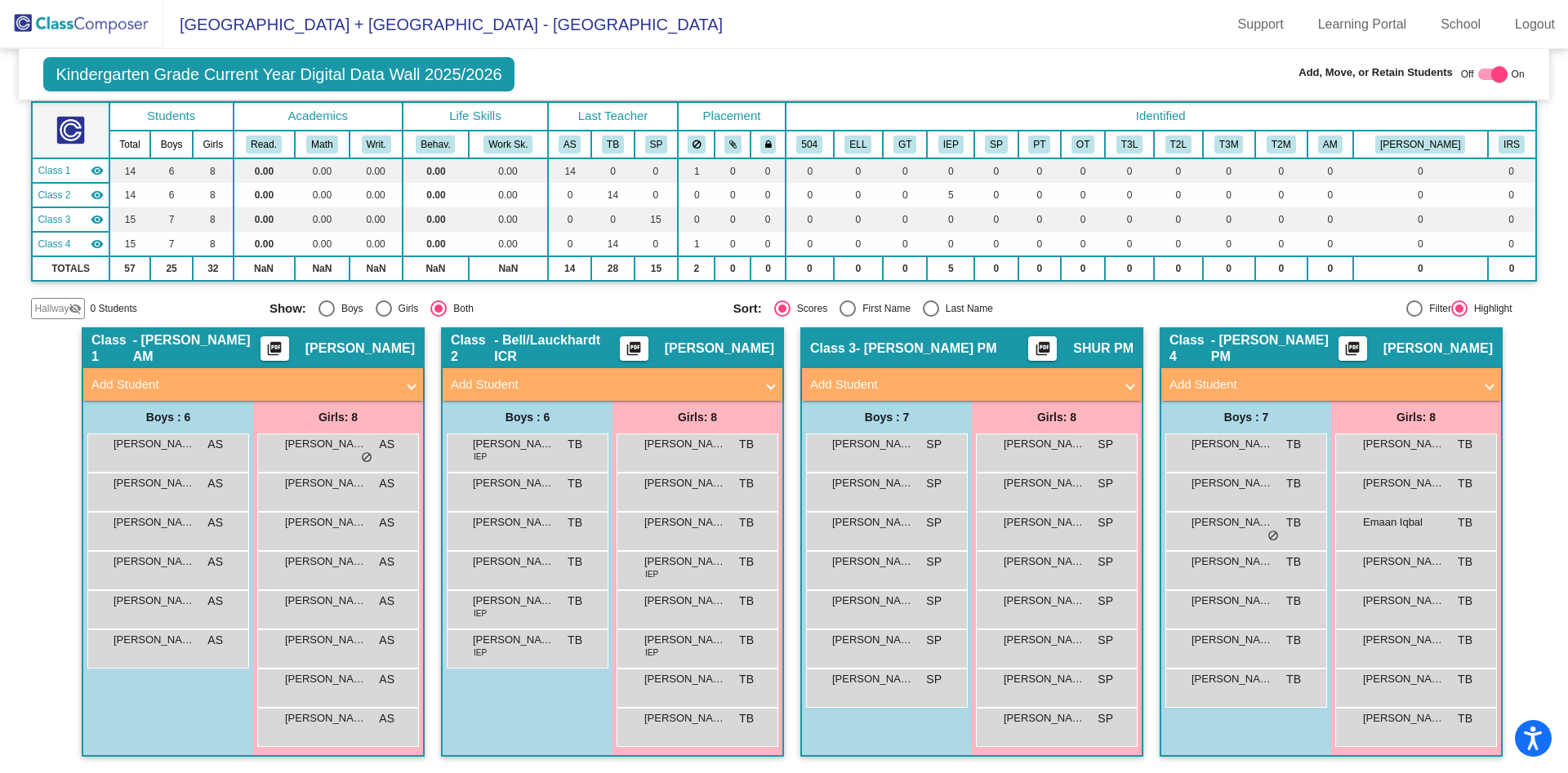
scroll to position [91, 0]
